Goal: Obtain resource: Obtain resource

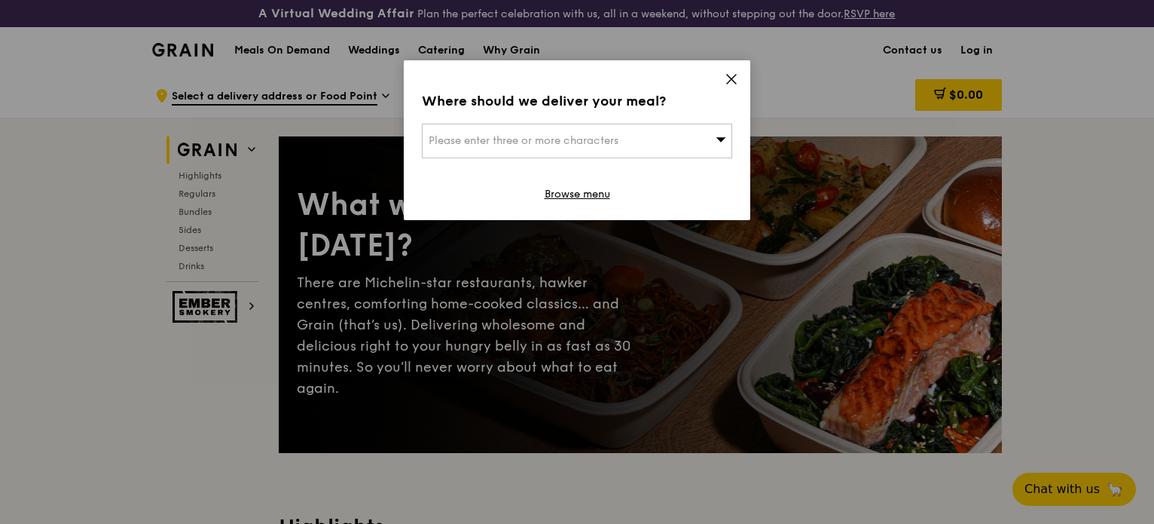
click at [726, 66] on div "Where should we deliver your meal? Please enter three or more characters Browse…" at bounding box center [577, 140] width 347 height 160
click at [729, 75] on icon at bounding box center [732, 79] width 14 height 14
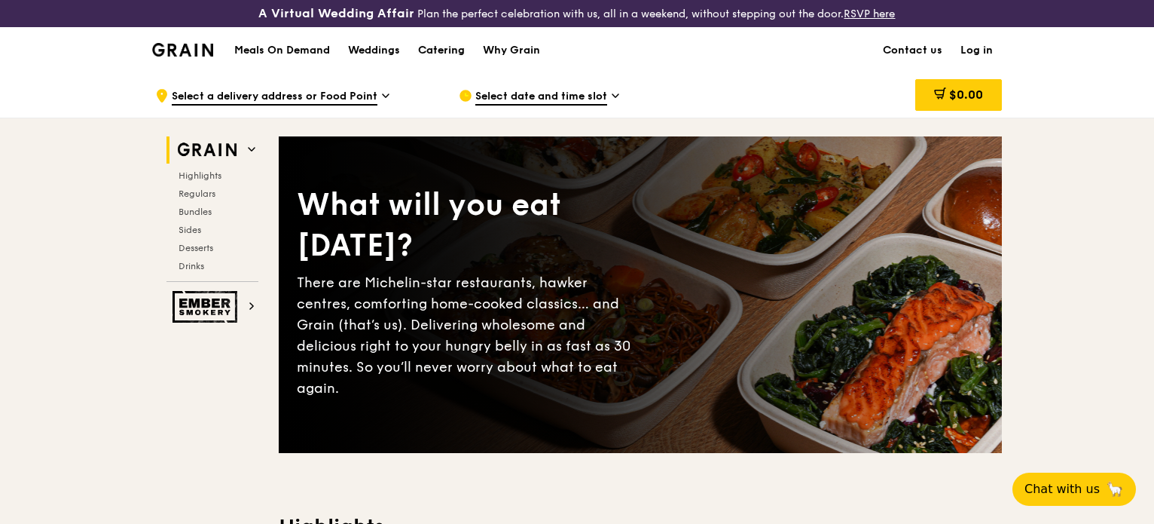
click at [449, 45] on div "Catering" at bounding box center [441, 50] width 47 height 45
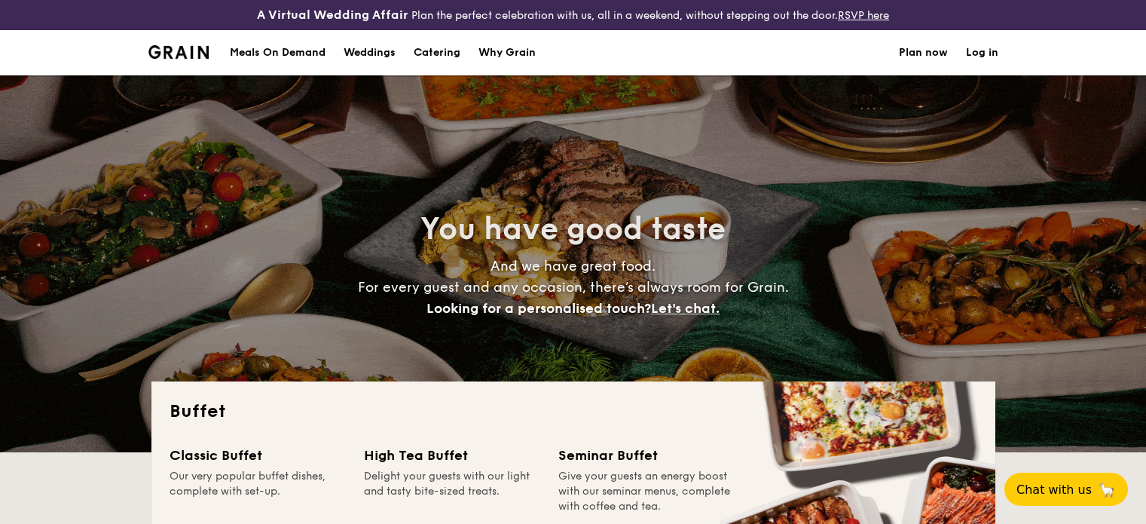
select select
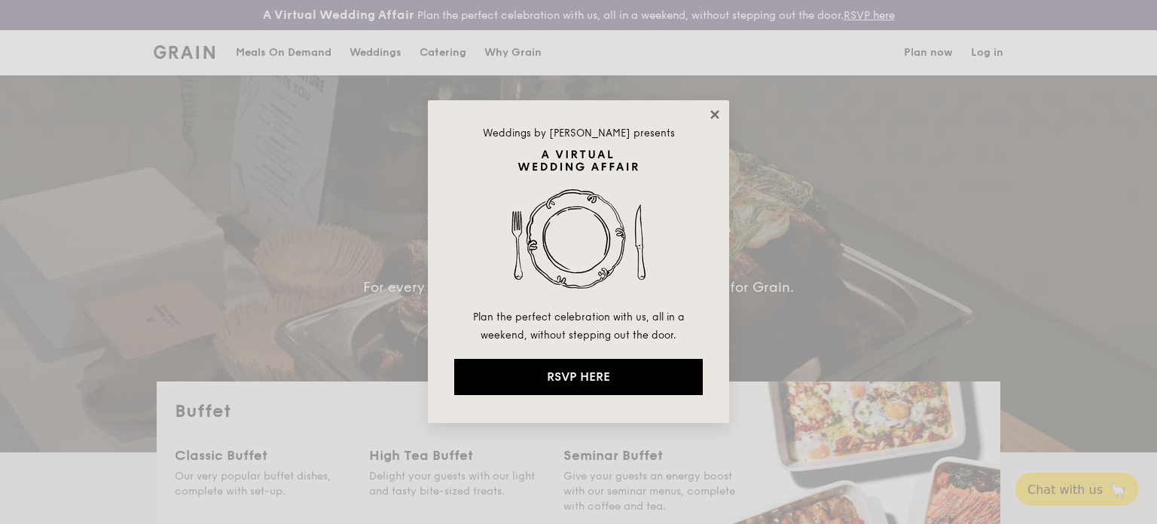
click at [718, 117] on icon at bounding box center [715, 114] width 8 height 8
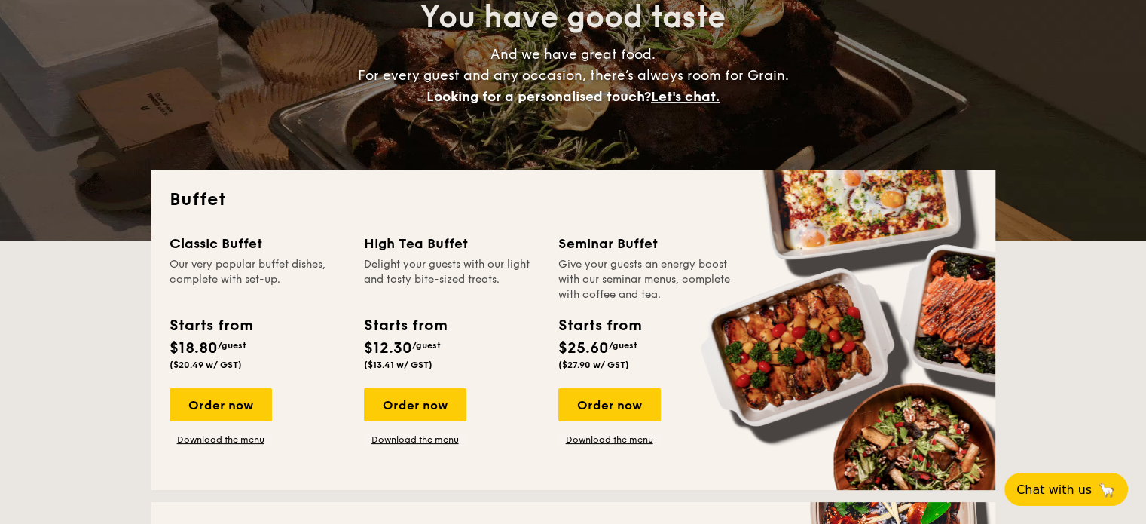
scroll to position [377, 0]
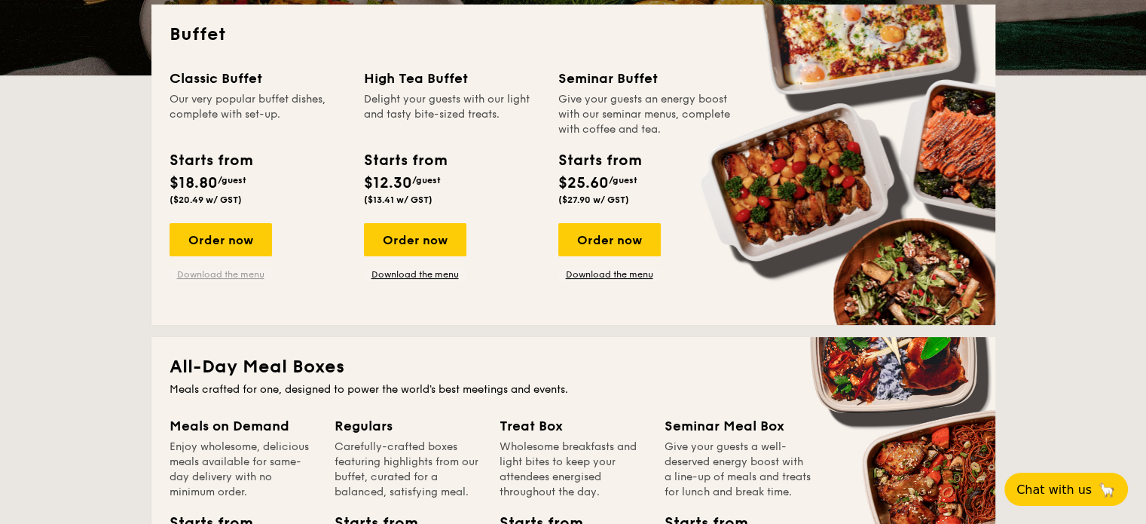
click at [238, 279] on link "Download the menu" at bounding box center [221, 274] width 102 height 12
